Goal: Task Accomplishment & Management: Use online tool/utility

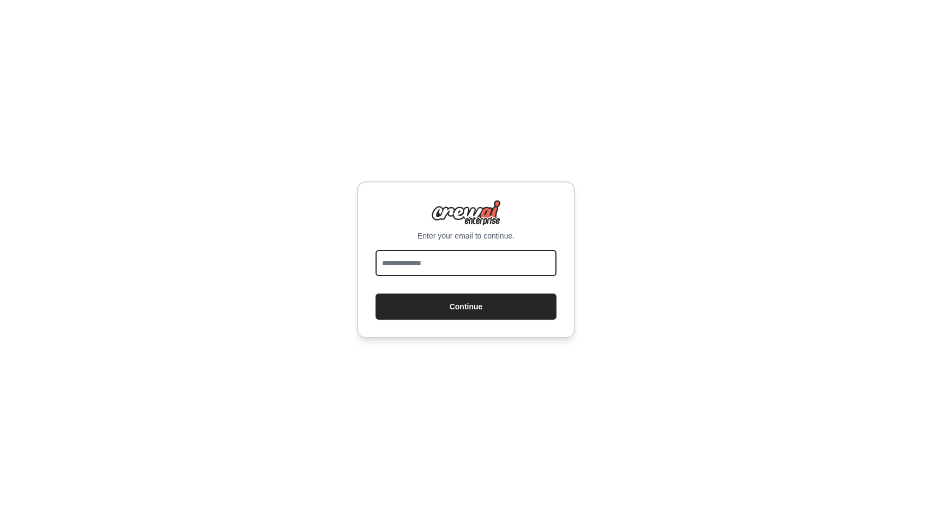
click at [462, 267] on input "email" at bounding box center [465, 263] width 181 height 26
type input "**********"
click at [375, 294] on button "Continue" at bounding box center [465, 307] width 181 height 26
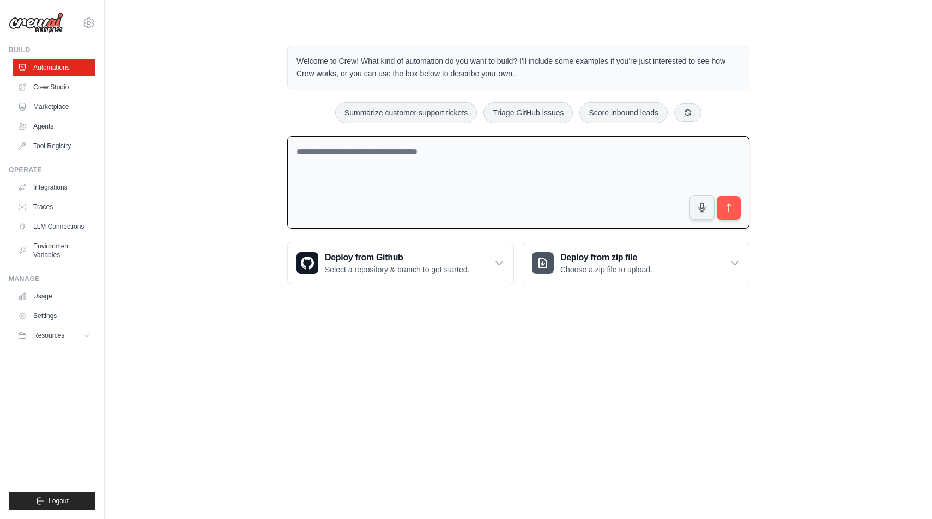
click at [452, 182] on textarea at bounding box center [518, 182] width 462 height 93
click at [223, 151] on div "Welcome to Crew! What kind of automation do you want to build? I'll include som…" at bounding box center [518, 165] width 792 height 274
click at [391, 69] on p "Welcome to Crew! What kind of automation do you want to build? I'll include som…" at bounding box center [518, 67] width 444 height 25
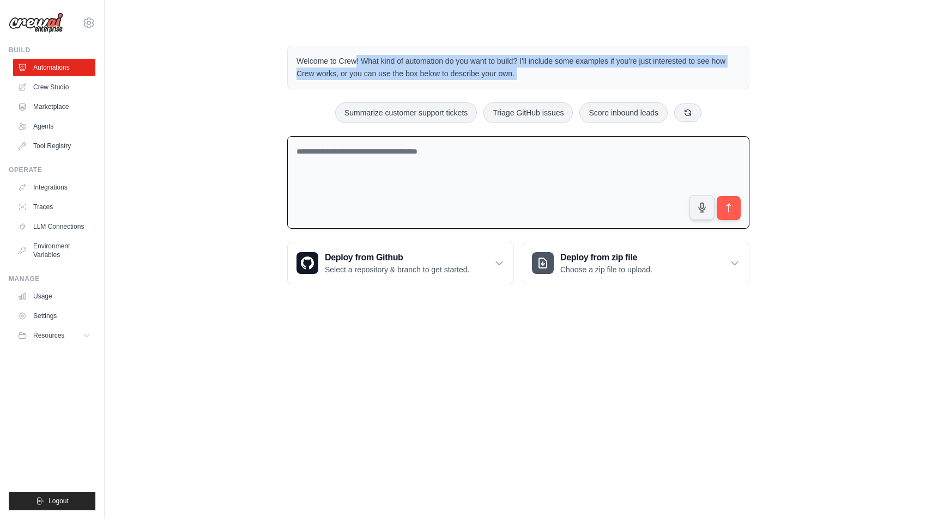
click at [391, 69] on p "Welcome to Crew! What kind of automation do you want to build? I'll include som…" at bounding box center [518, 67] width 444 height 25
click at [276, 84] on div "Welcome to Crew! What kind of automation do you want to build? I'll include som…" at bounding box center [518, 165] width 488 height 274
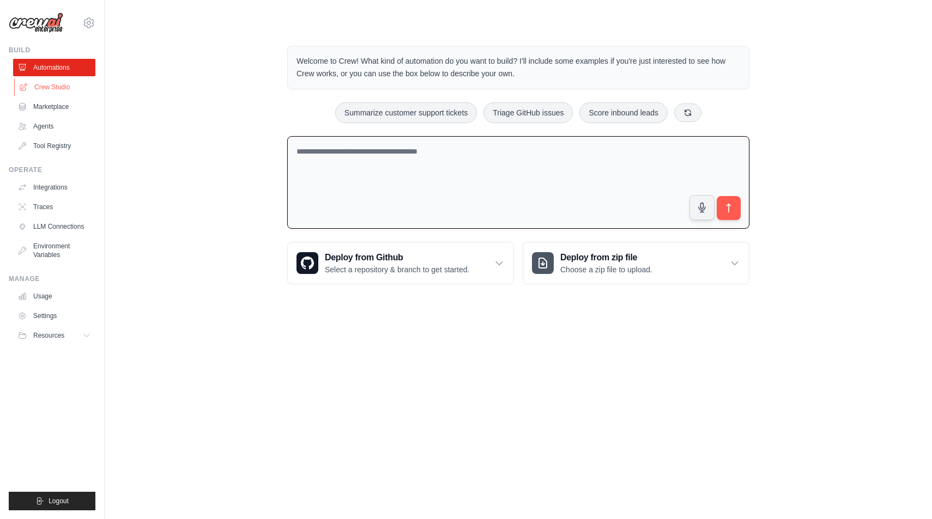
click at [57, 90] on link "Crew Studio" at bounding box center [55, 86] width 82 height 17
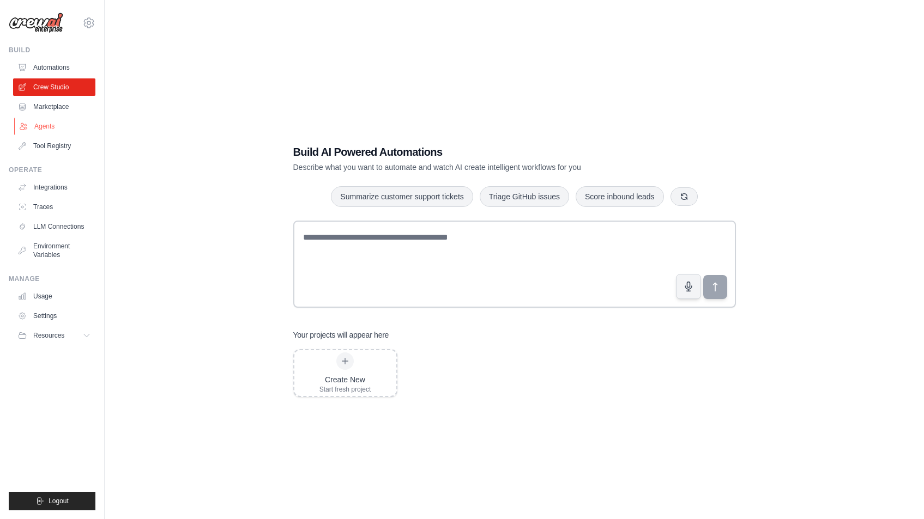
click at [57, 128] on link "Agents" at bounding box center [55, 126] width 82 height 17
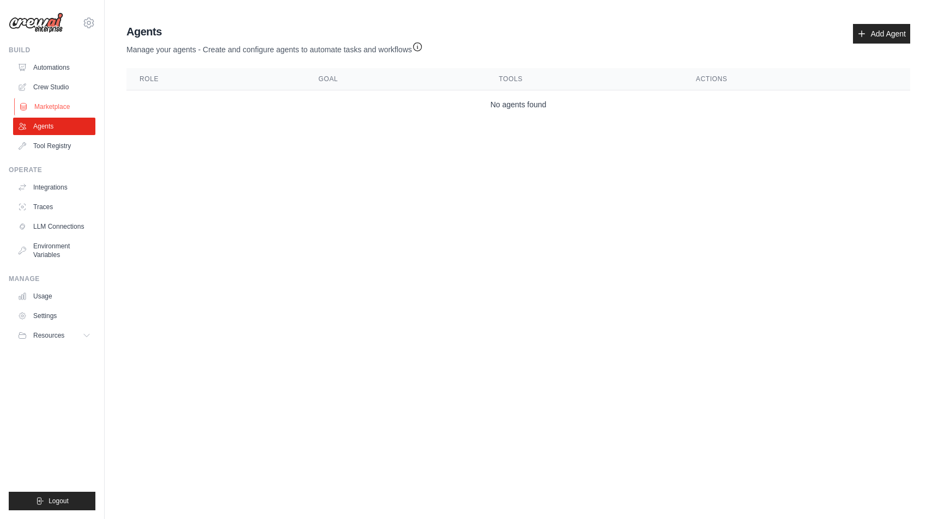
click at [60, 104] on link "Marketplace" at bounding box center [55, 106] width 82 height 17
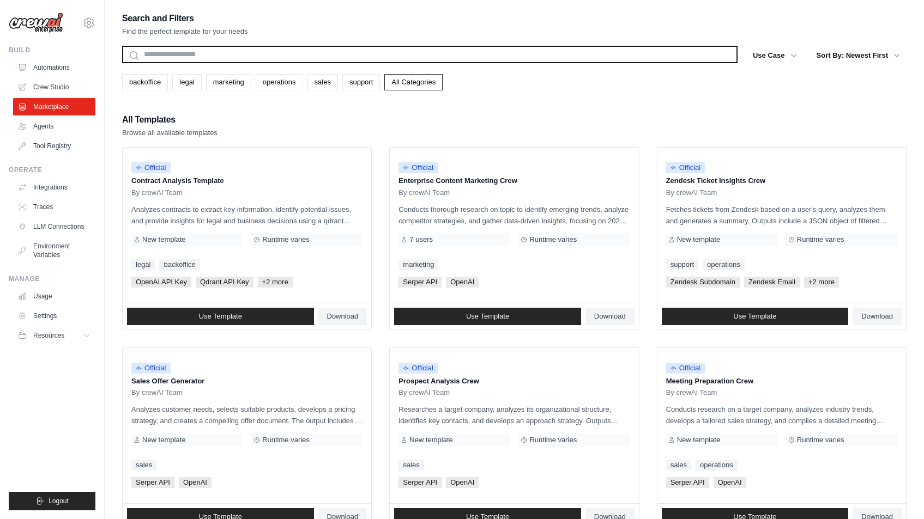
click at [228, 59] on input "text" at bounding box center [429, 54] width 615 height 17
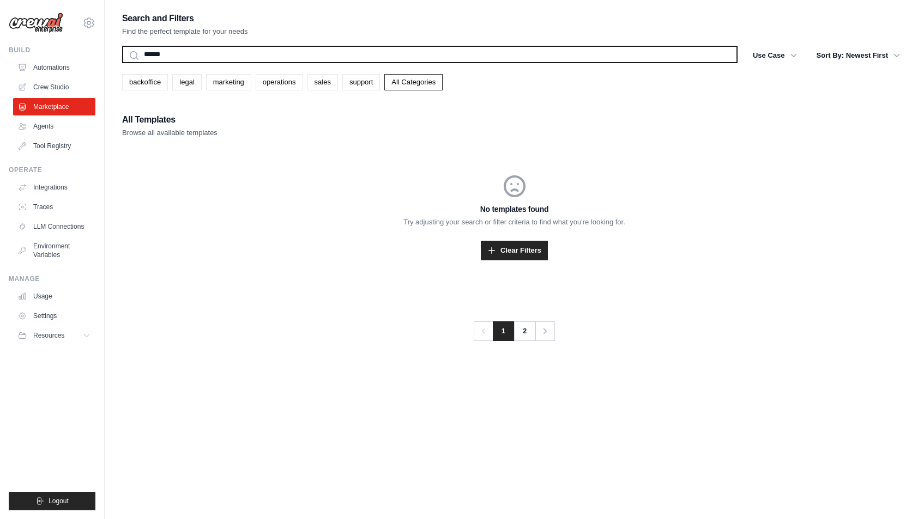
type input "******"
click at [122, 63] on button "Search" at bounding box center [122, 63] width 1 height 1
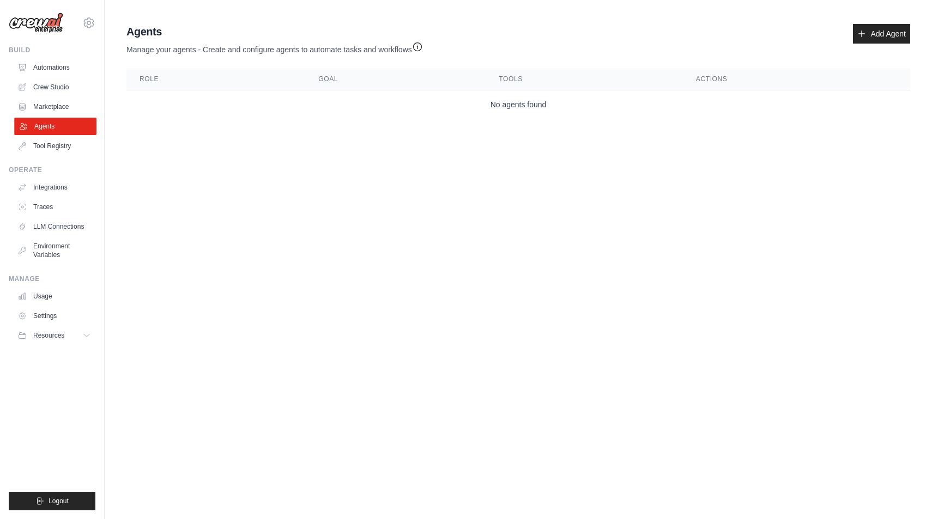
click at [46, 118] on link "Agents" at bounding box center [55, 126] width 82 height 17
click at [50, 106] on link "Marketplace" at bounding box center [54, 106] width 82 height 17
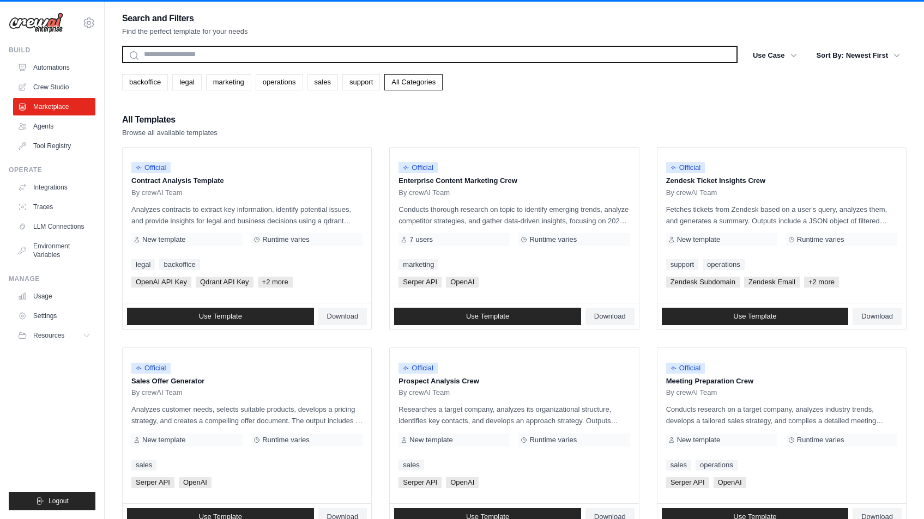
click at [377, 48] on input "text" at bounding box center [429, 54] width 615 height 17
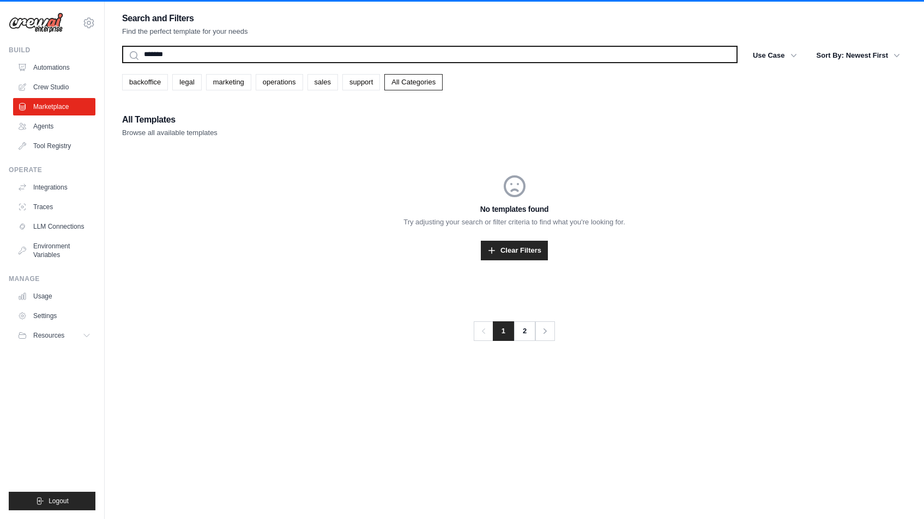
type input "*******"
click at [122, 63] on button "Search" at bounding box center [122, 63] width 1 height 1
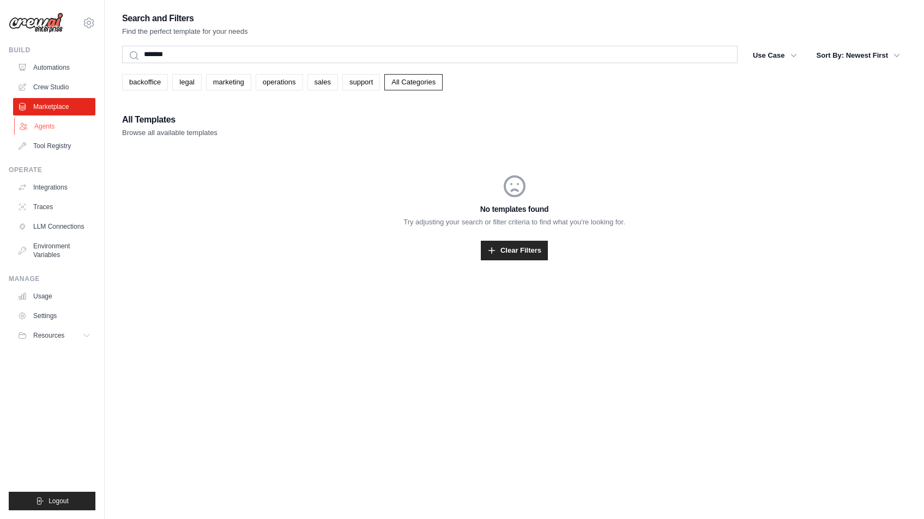
click at [17, 123] on link "Agents" at bounding box center [55, 126] width 82 height 17
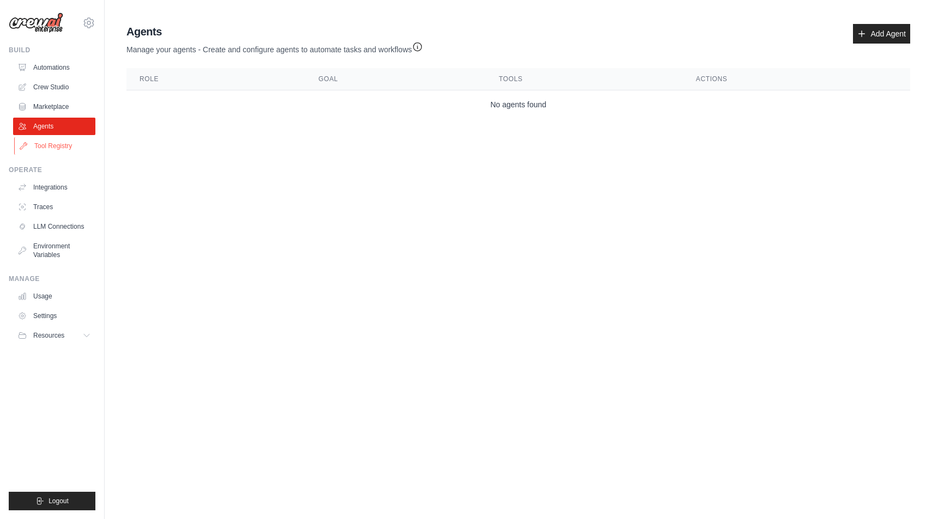
click at [58, 139] on link "Tool Registry" at bounding box center [55, 145] width 82 height 17
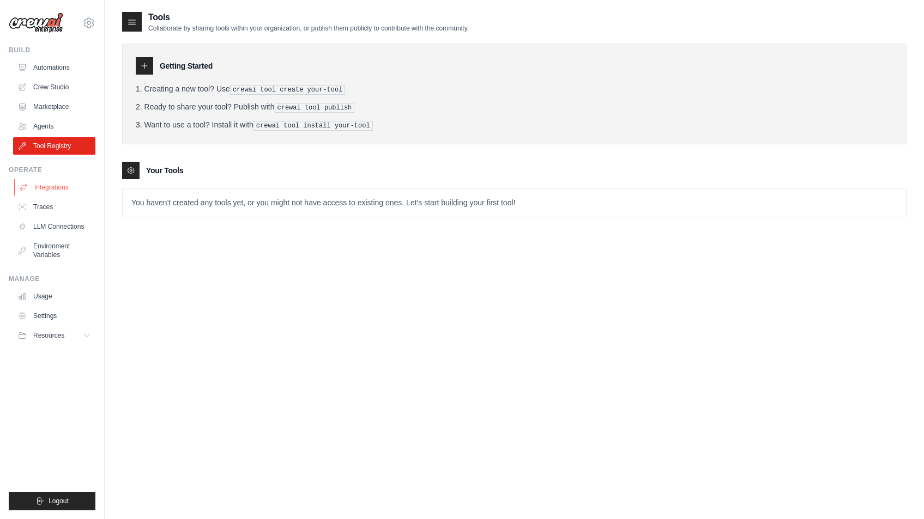
click at [64, 181] on link "Integrations" at bounding box center [55, 187] width 82 height 17
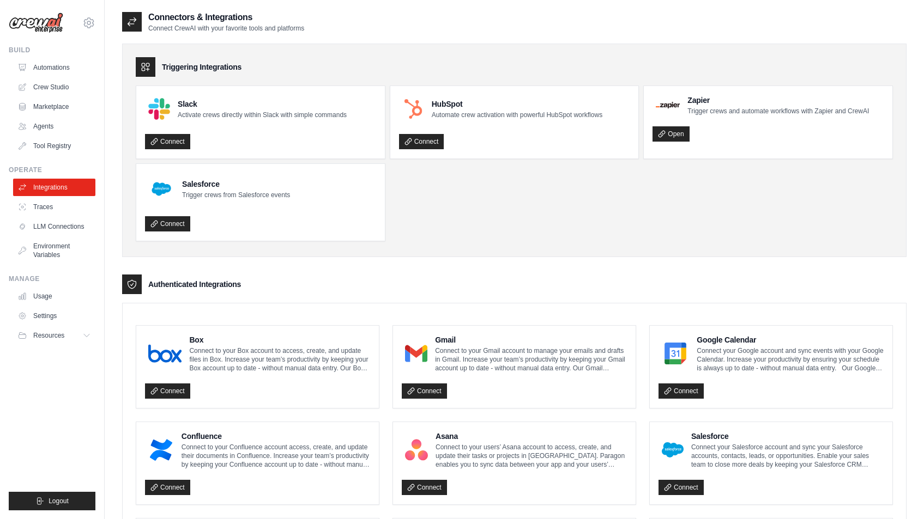
click at [334, 72] on div "Triggering Integrations" at bounding box center [514, 67] width 757 height 20
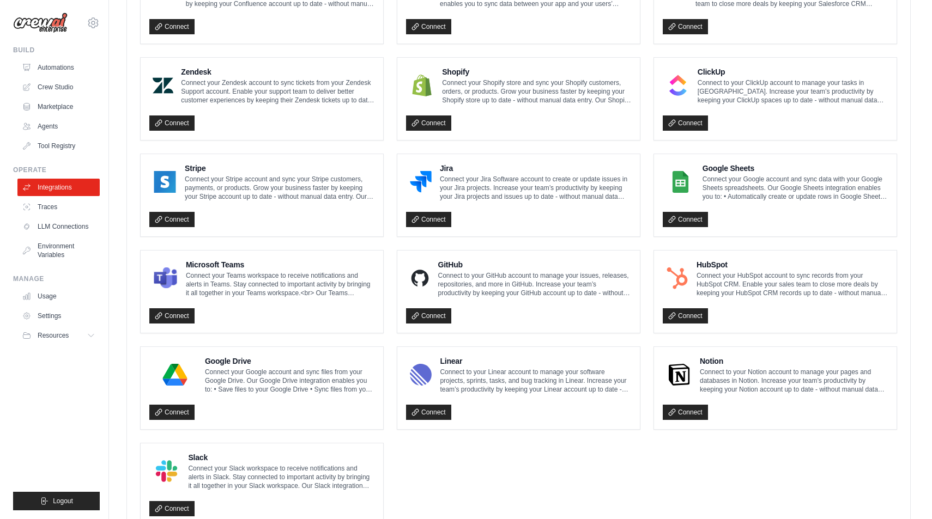
scroll to position [503, 0]
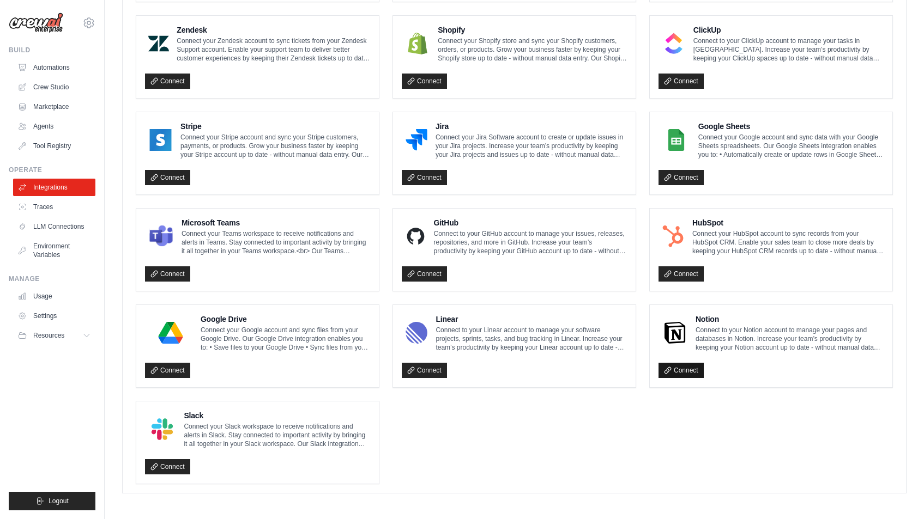
click at [689, 365] on link "Connect" at bounding box center [680, 370] width 45 height 15
click at [683, 372] on link "Connect" at bounding box center [680, 370] width 45 height 15
click at [175, 465] on link "Connect" at bounding box center [167, 467] width 45 height 15
click at [391, 296] on ul "Box Connect to your Box account to access, create, and update files in Box. Inc…" at bounding box center [514, 153] width 757 height 663
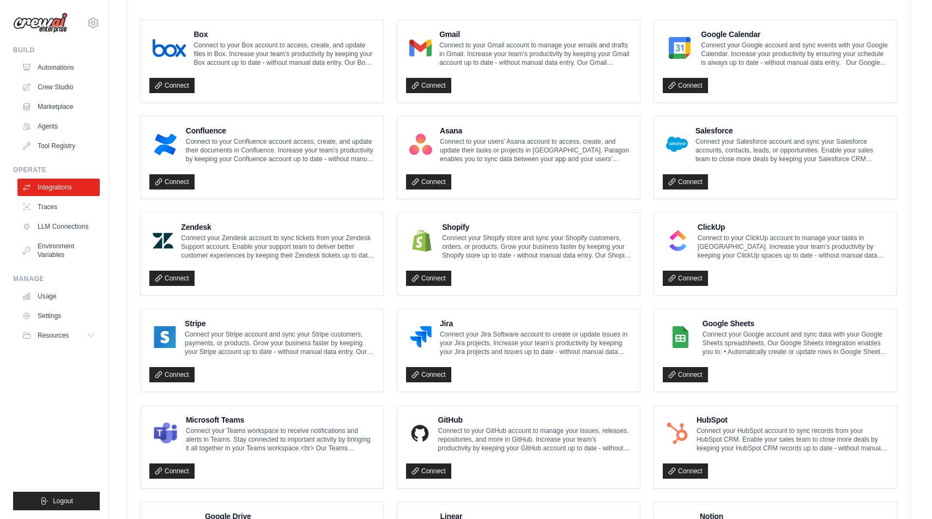
scroll to position [542, 0]
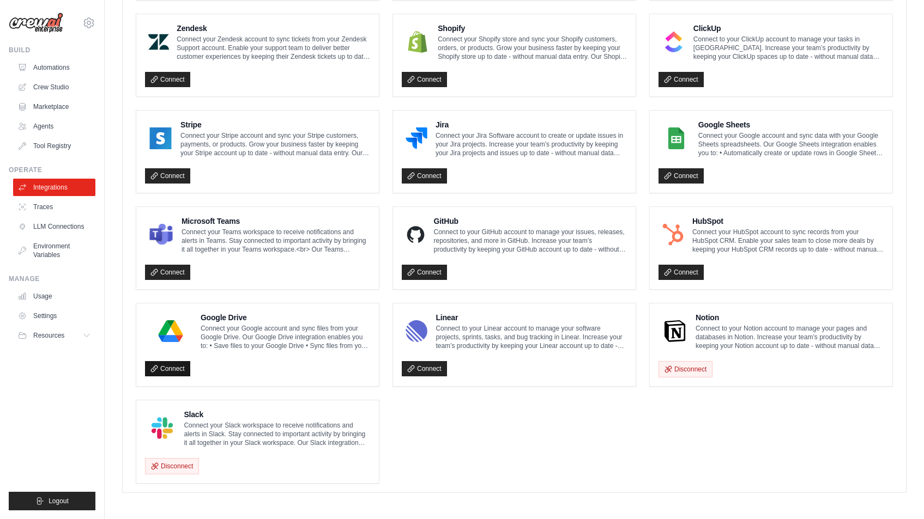
click at [157, 366] on icon at bounding box center [154, 369] width 8 height 8
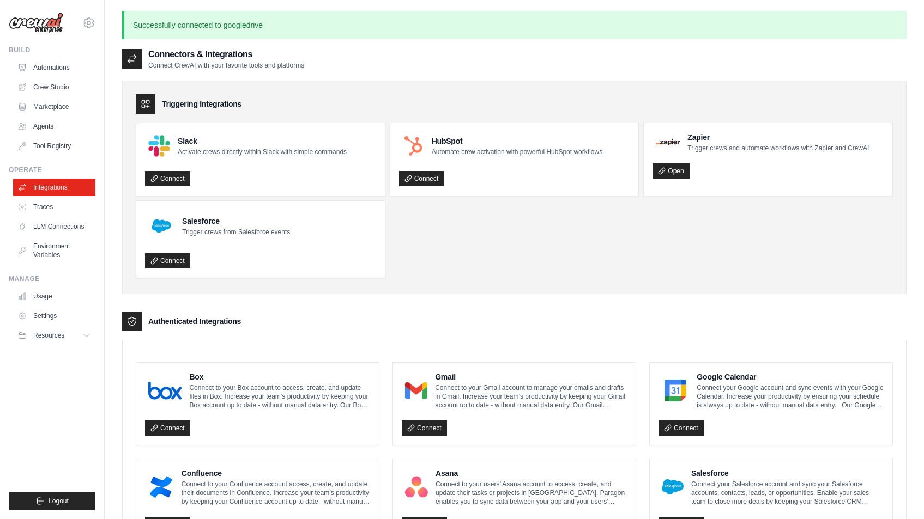
click at [535, 226] on ul "Slack Activate crews directly within Slack with simple commands Connect HubSpot…" at bounding box center [514, 201] width 757 height 156
click at [65, 179] on link "Integrations" at bounding box center [55, 187] width 82 height 17
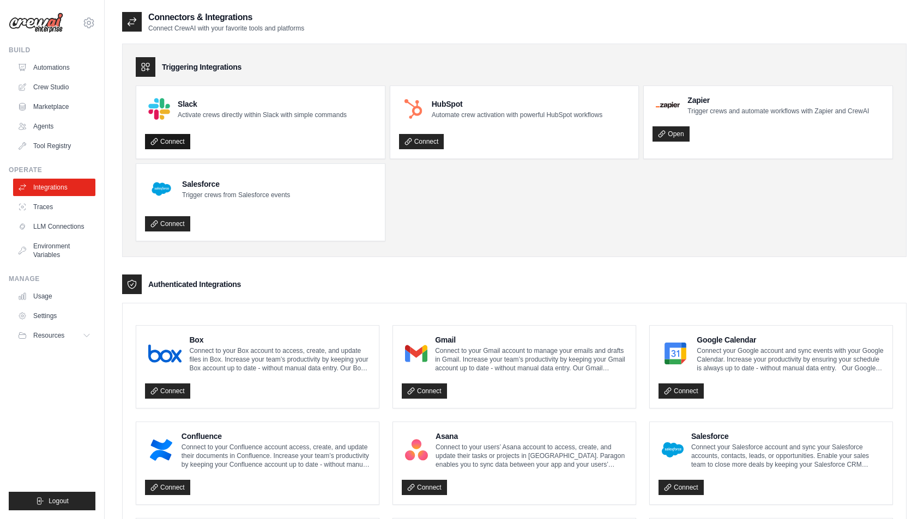
click at [158, 146] on link "Connect" at bounding box center [167, 141] width 45 height 15
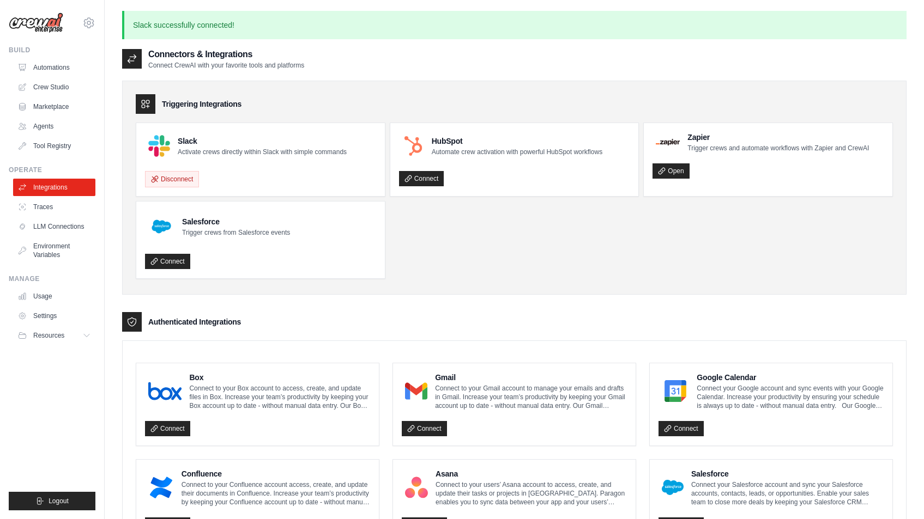
click at [542, 265] on ul "Slack Activate crews directly within Slack with simple commands Disconnect HubS…" at bounding box center [514, 201] width 757 height 156
click at [383, 110] on div "Triggering Integrations" at bounding box center [514, 104] width 757 height 20
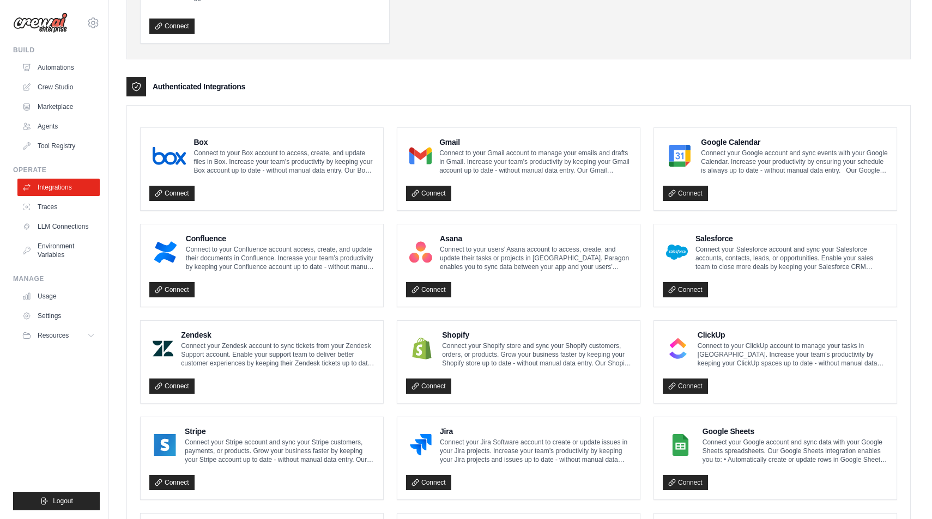
scroll to position [221, 0]
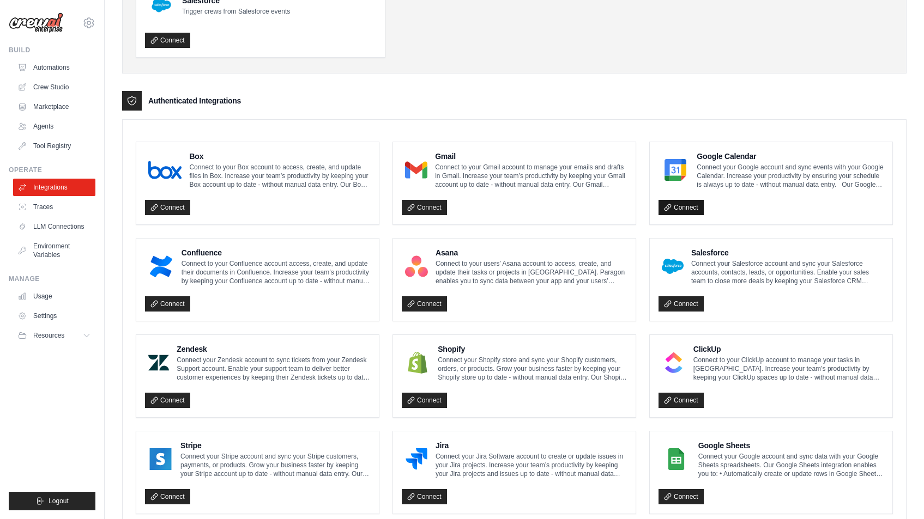
click at [687, 208] on link "Connect" at bounding box center [680, 207] width 45 height 15
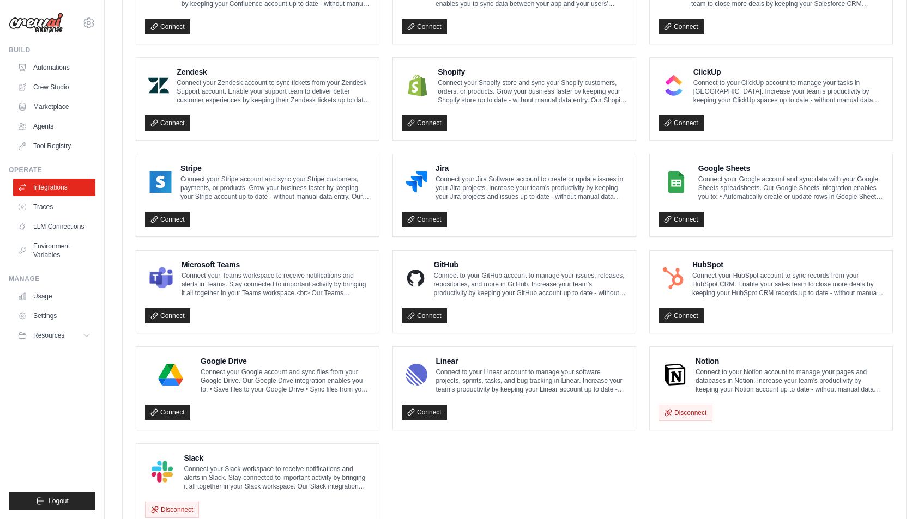
scroll to position [531, 0]
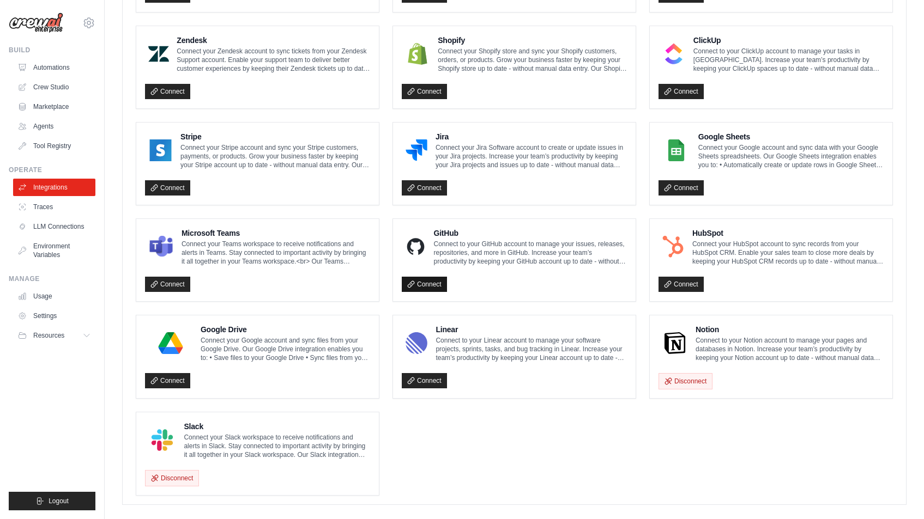
click at [423, 285] on link "Connect" at bounding box center [424, 284] width 45 height 15
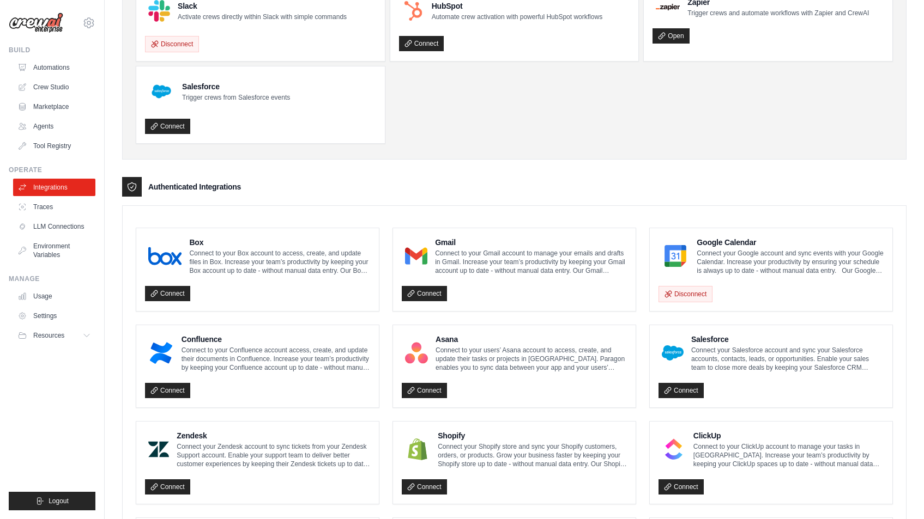
scroll to position [0, 0]
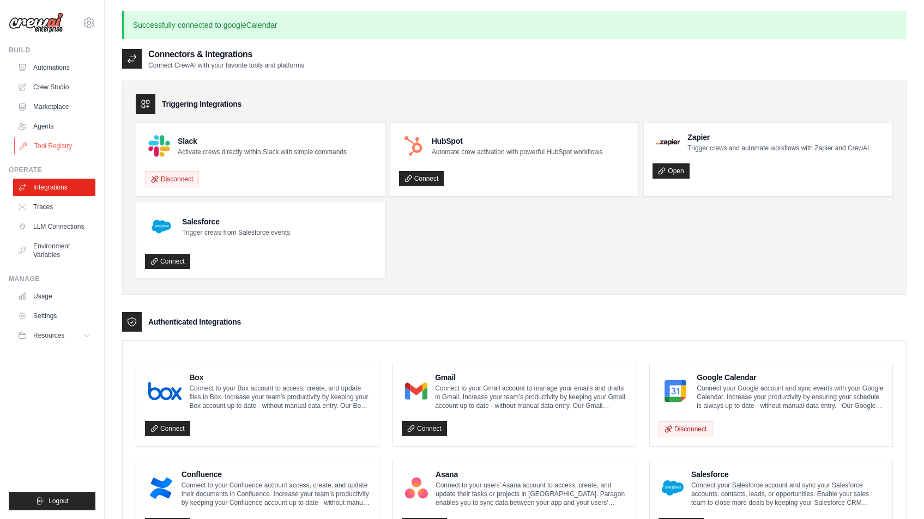
click at [54, 142] on link "Tool Registry" at bounding box center [55, 145] width 82 height 17
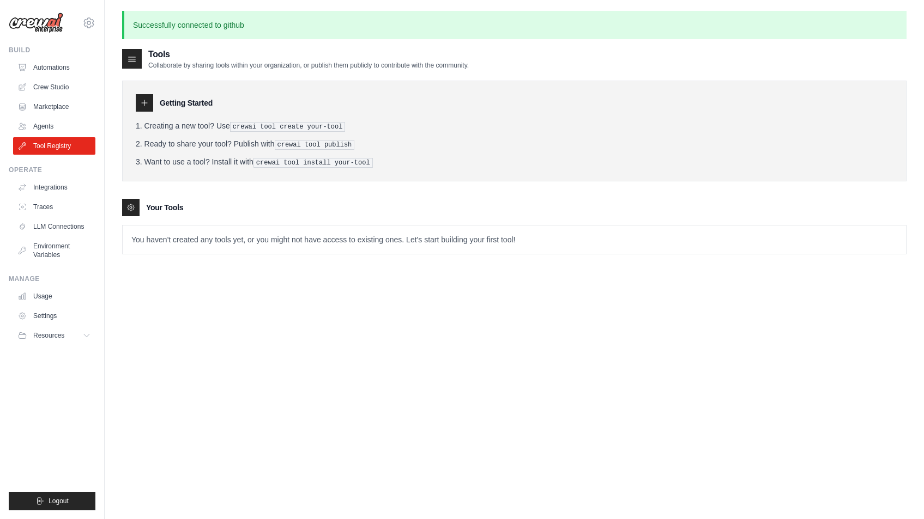
click at [45, 126] on link "Agents" at bounding box center [54, 126] width 82 height 17
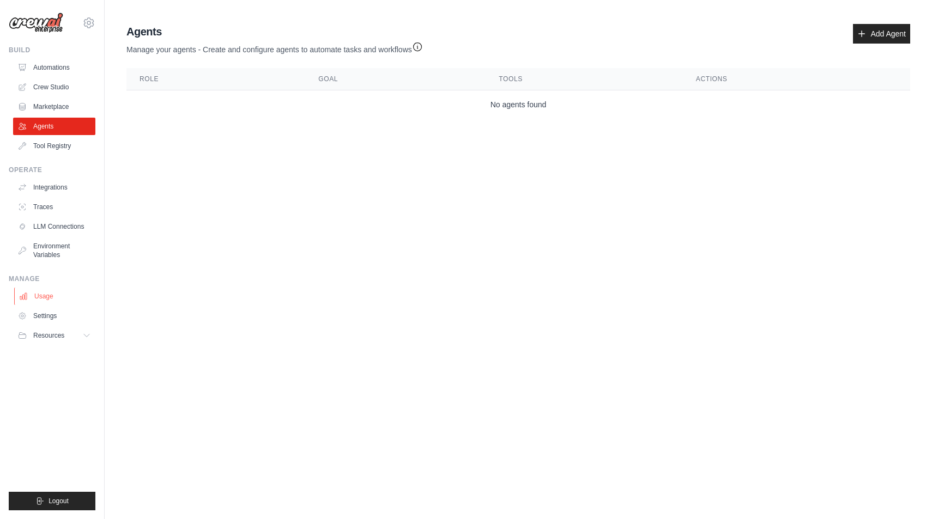
click at [44, 292] on link "Usage" at bounding box center [55, 296] width 82 height 17
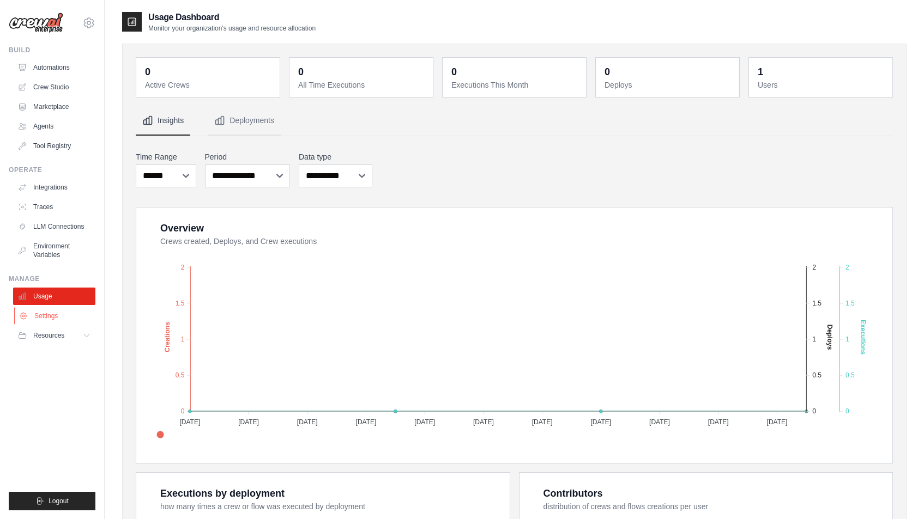
click at [37, 320] on link "Settings" at bounding box center [55, 315] width 82 height 17
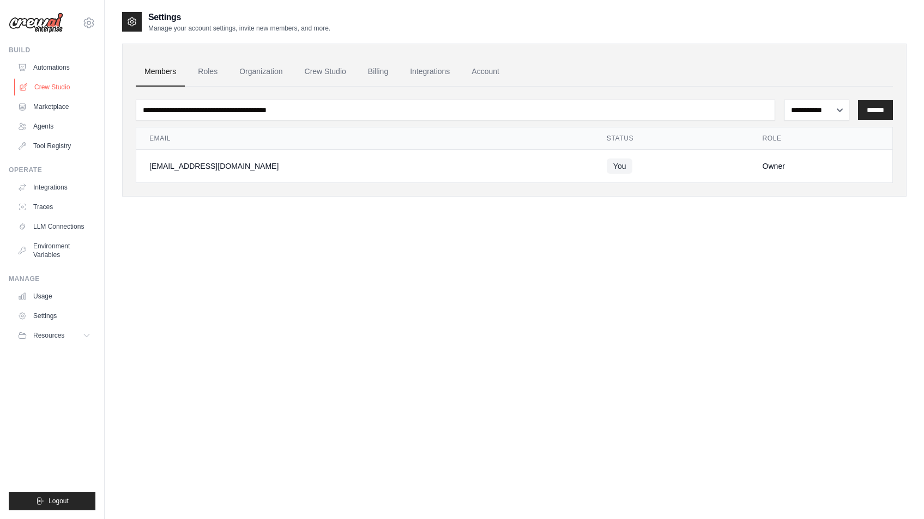
click at [44, 92] on link "Crew Studio" at bounding box center [55, 86] width 82 height 17
